Goal: Find specific page/section: Find specific page/section

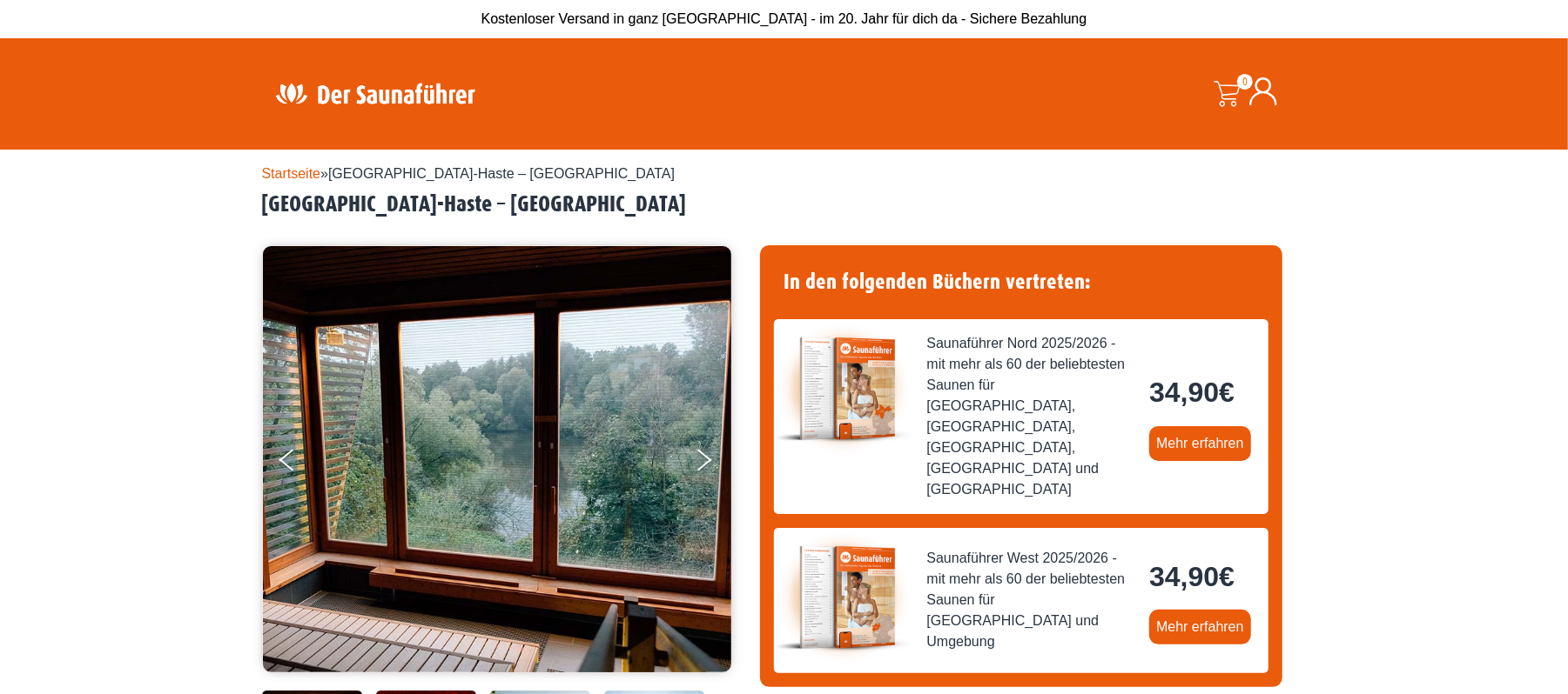
click at [1272, 94] on icon at bounding box center [1264, 91] width 28 height 28
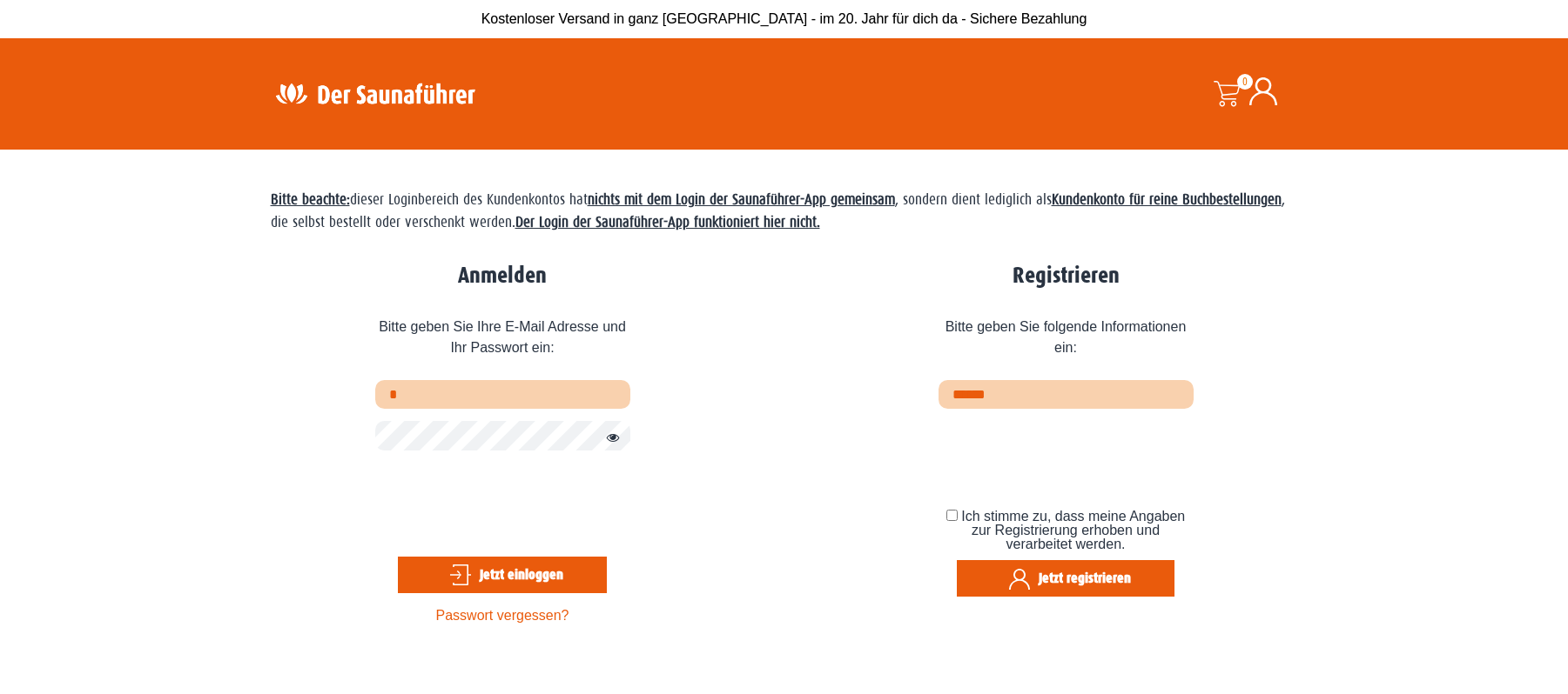
type input "**********"
click at [492, 586] on button "Jetzt einloggen" at bounding box center [502, 578] width 209 height 37
